Goal: Find specific page/section: Find specific page/section

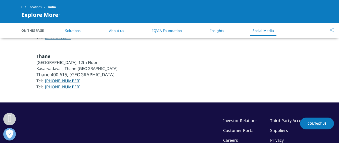
scroll to position [1607, 0]
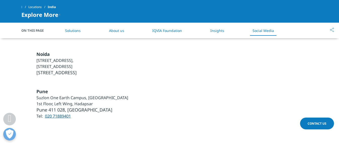
click at [75, 31] on link "Solutions" at bounding box center [73, 30] width 16 height 5
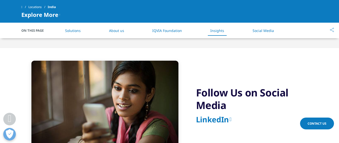
scroll to position [879, 0]
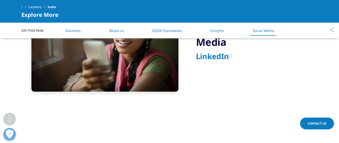
click at [74, 29] on link "Solutions" at bounding box center [73, 30] width 16 height 5
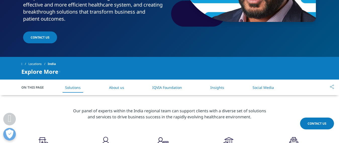
scroll to position [150, 0]
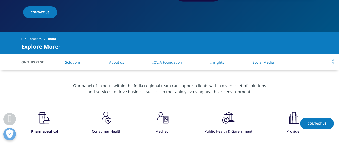
click at [47, 120] on icon at bounding box center [47, 121] width 1 height 3
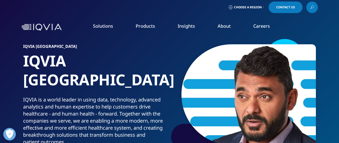
scroll to position [0, 0]
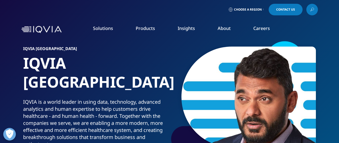
click at [262, 11] on link "Choose a Region" at bounding box center [245, 10] width 37 height 12
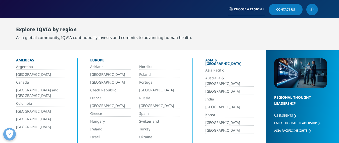
click at [205, 96] on link "India" at bounding box center [229, 99] width 48 height 6
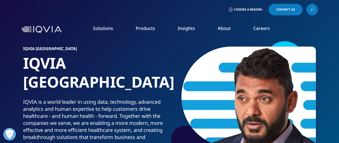
click at [310, 9] on icon at bounding box center [312, 9] width 4 height 7
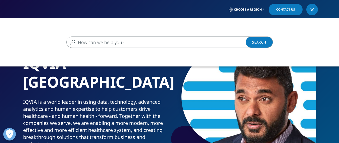
click at [102, 42] on input "Search" at bounding box center [162, 41] width 192 height 11
type input "scfv"
click at [259, 42] on link "Search Loading" at bounding box center [259, 41] width 27 height 11
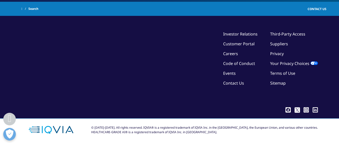
scroll to position [88, 0]
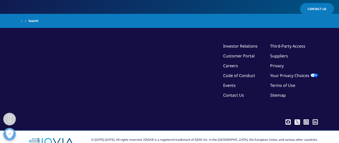
type input "scfv"
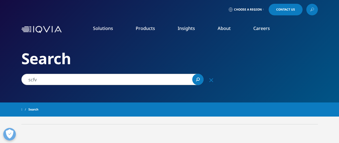
click at [195, 79] on link "Search Loading" at bounding box center [197, 79] width 11 height 11
